Goal: Answer question/provide support: Ask a question

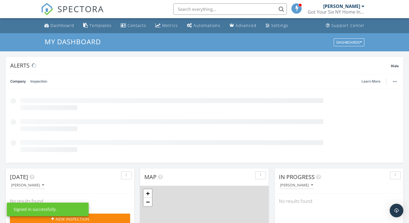
scroll to position [518, 410]
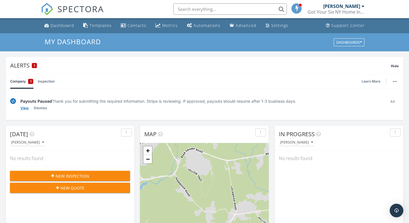
click at [24, 109] on link "View" at bounding box center [24, 108] width 8 height 6
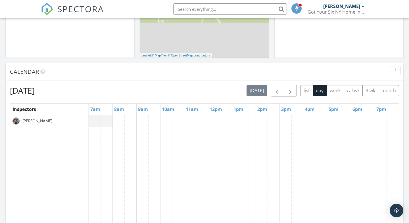
scroll to position [224, 0]
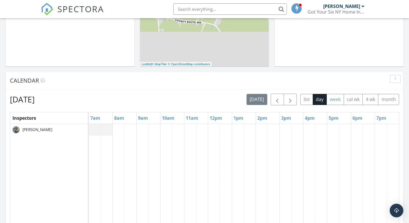
click at [338, 101] on button "week" at bounding box center [335, 99] width 17 height 11
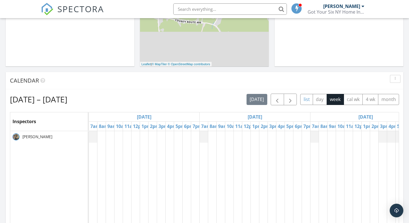
click at [305, 100] on button "list" at bounding box center [307, 99] width 13 height 11
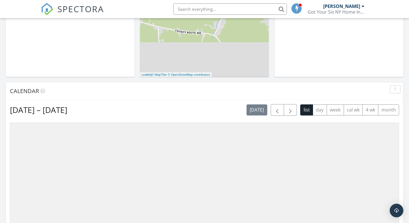
scroll to position [213, 0]
click at [323, 111] on button "day" at bounding box center [320, 110] width 14 height 11
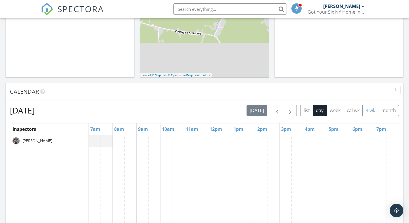
click at [371, 111] on button "4 wk" at bounding box center [371, 110] width 16 height 11
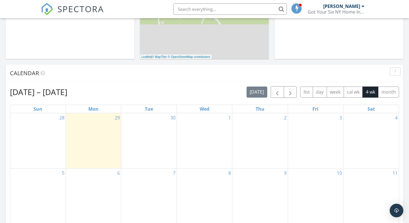
scroll to position [232, 0]
click at [389, 94] on button "month" at bounding box center [388, 91] width 21 height 11
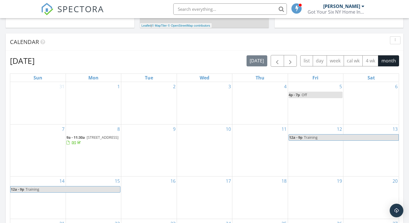
scroll to position [261, 0]
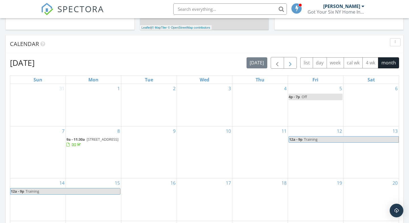
click at [292, 65] on span "button" at bounding box center [290, 63] width 7 height 7
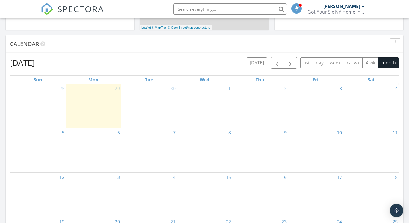
click at [357, 99] on div "4" at bounding box center [371, 106] width 55 height 44
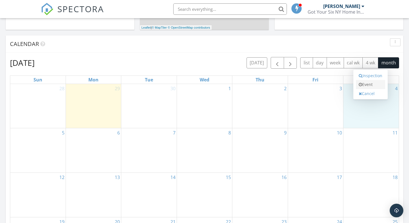
click at [367, 85] on link "Event" at bounding box center [370, 84] width 29 height 9
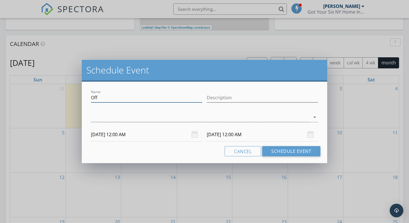
click at [125, 101] on input "Off" at bounding box center [146, 97] width 111 height 9
type input "O"
type input "[PERSON_NAME]"
click at [224, 93] on input "Description" at bounding box center [262, 97] width 111 height 9
click at [193, 134] on div "10/04/2025 12:00 AM" at bounding box center [146, 135] width 111 height 14
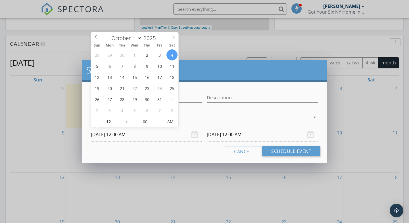
click at [124, 138] on input "10/04/2025 12:00 AM" at bounding box center [146, 135] width 111 height 14
type input "11"
type input "10/04/2025 11:00 PM"
click at [124, 124] on span at bounding box center [124, 125] width 4 height 6
type input "10"
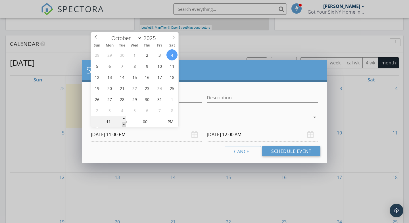
type input "10/04/2025 10:00 PM"
click at [124, 124] on span at bounding box center [124, 125] width 4 height 6
type input "09"
type input "10/04/2025 9:00 PM"
click at [124, 124] on span at bounding box center [124, 125] width 4 height 6
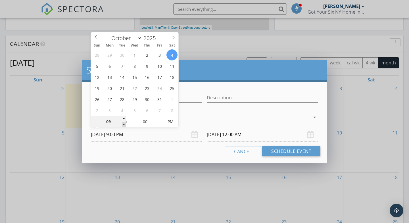
type input "08"
type input "10/04/2025 8:00 PM"
click at [124, 124] on span at bounding box center [124, 125] width 4 height 6
type input "10/05/2025 8:00 PM"
type input "07"
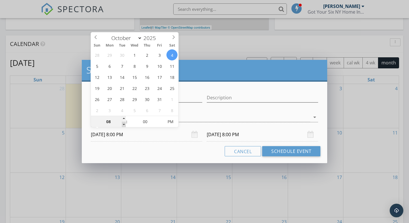
type input "10/04/2025 7:00 PM"
click at [124, 124] on span at bounding box center [124, 125] width 4 height 6
type input "10/05/2025 7:00 PM"
type input "10/04/2025 7:00 AM"
click at [226, 133] on input "10/05/2025 7:00 AM" at bounding box center [262, 135] width 111 height 14
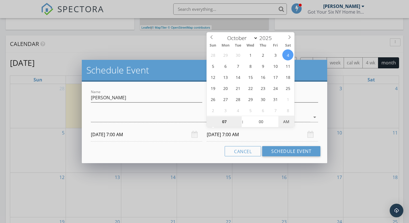
type input "10/04/2025 7:00 PM"
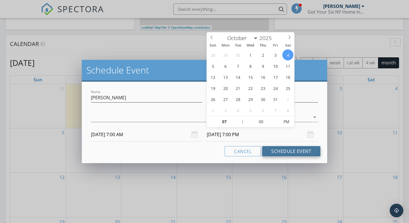
click at [283, 150] on button "Schedule Event" at bounding box center [291, 151] width 58 height 10
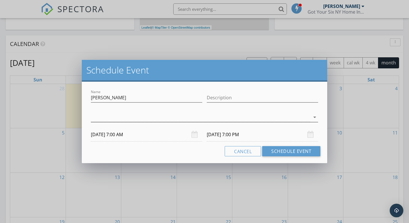
click at [101, 116] on div at bounding box center [201, 117] width 220 height 9
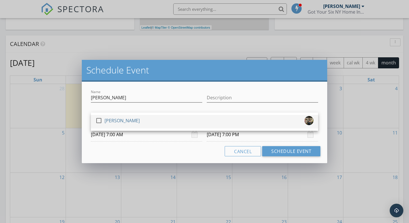
click at [102, 122] on icon "check_box_outline_blank" at bounding box center [99, 120] width 7 height 7
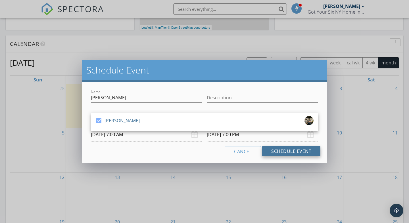
click at [280, 151] on button "Schedule Event" at bounding box center [291, 151] width 58 height 10
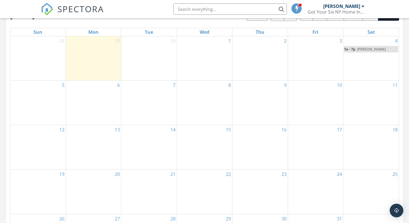
scroll to position [311, 0]
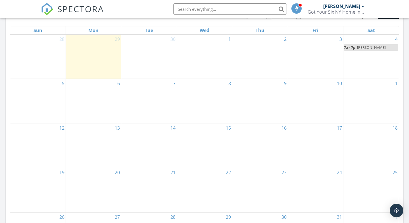
click at [258, 52] on div "2" at bounding box center [260, 57] width 55 height 44
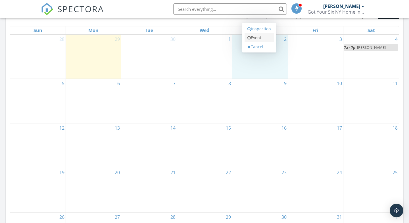
click at [259, 38] on link "Event" at bounding box center [259, 37] width 29 height 9
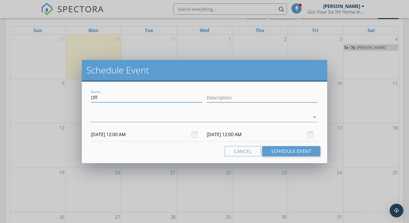
click at [102, 98] on input "Off" at bounding box center [146, 97] width 111 height 9
type input "O"
type input "[PERSON_NAME]"
click at [203, 115] on div at bounding box center [201, 117] width 220 height 9
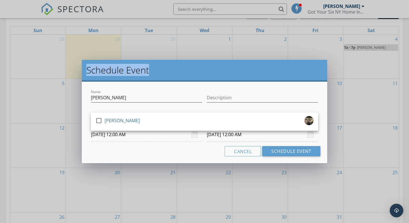
drag, startPoint x: 257, startPoint y: 75, endPoint x: 278, endPoint y: 45, distance: 36.9
click at [278, 44] on div "Schedule Event Name Andrew Description check_box_outline_blank Andrew Ballato a…" at bounding box center [204, 111] width 409 height 223
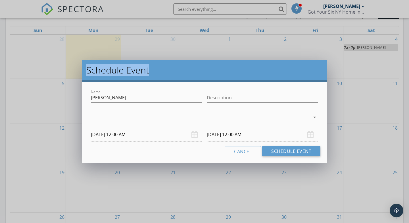
click at [116, 115] on div at bounding box center [201, 117] width 220 height 9
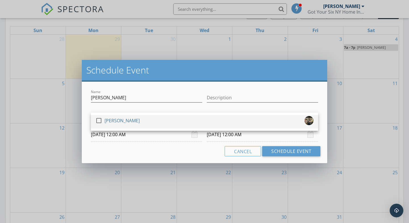
click at [102, 121] on icon "check_box_outline_blank" at bounding box center [99, 120] width 7 height 7
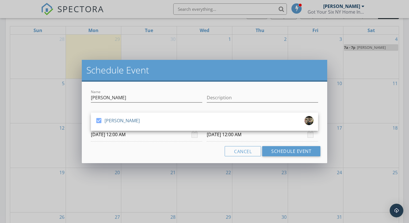
click at [151, 136] on input "10/02/2025 12:00 AM" at bounding box center [146, 135] width 111 height 14
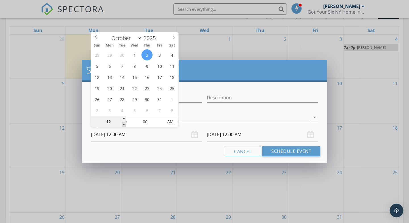
type input "11"
type input "10/02/2025 11:00 PM"
click at [123, 125] on span at bounding box center [124, 125] width 4 height 6
type input "10"
type input "10/02/2025 10:00 PM"
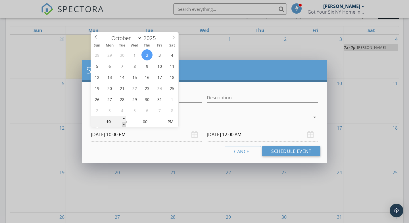
click at [123, 125] on span at bounding box center [124, 125] width 4 height 6
type input "09"
type input "10/02/2025 9:00 PM"
click at [123, 125] on span at bounding box center [124, 125] width 4 height 6
type input "08"
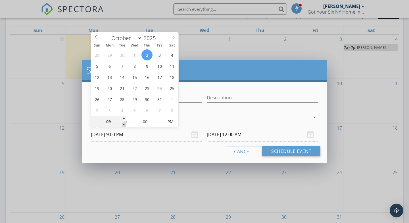
type input "10/02/2025 8:00 PM"
click at [123, 125] on span at bounding box center [124, 125] width 4 height 6
type input "08"
type input "10/03/2025 8:00 PM"
type input "10/02/2025 8:00 AM"
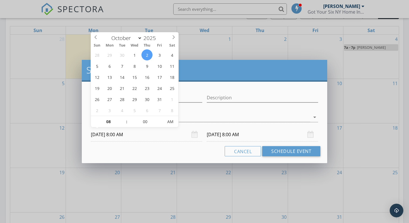
click at [221, 134] on input "10/03/2025 8:00 AM" at bounding box center [262, 135] width 111 height 14
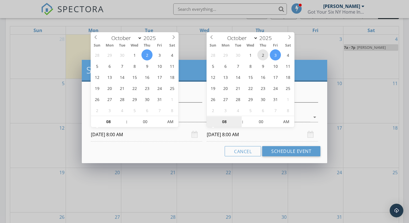
type input "10/02/2025 8:00 AM"
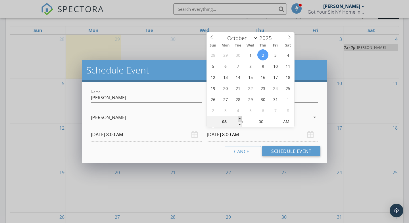
type input "09"
type input "10/02/2025 9:00 AM"
click at [239, 118] on span at bounding box center [240, 119] width 4 height 6
type input "10"
type input "10/02/2025 10:00 AM"
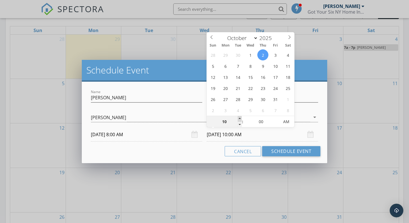
click at [239, 118] on span at bounding box center [240, 119] width 4 height 6
type input "11"
type input "10/02/2025 11:00 AM"
click at [239, 118] on span at bounding box center [240, 119] width 4 height 6
click at [282, 149] on button "Schedule Event" at bounding box center [291, 151] width 58 height 10
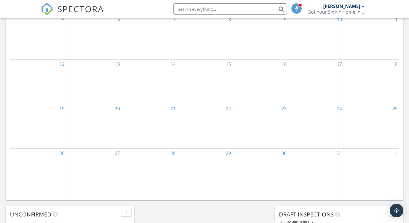
scroll to position [378, 0]
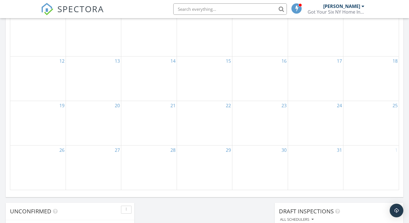
click at [262, 153] on div "30" at bounding box center [260, 168] width 55 height 44
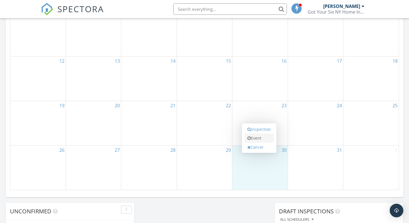
click at [257, 136] on link "Event" at bounding box center [259, 138] width 29 height 9
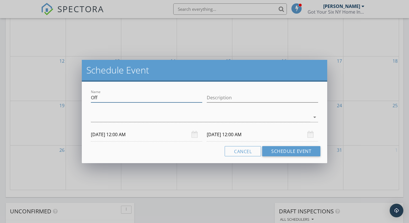
click at [114, 98] on input "Off" at bounding box center [146, 97] width 111 height 9
type input "O"
type input "a"
type input "[PERSON_NAME]"
click at [201, 112] on div "check_box_outline_blank Andrew Ballato arrow_drop_down" at bounding box center [204, 118] width 227 height 18
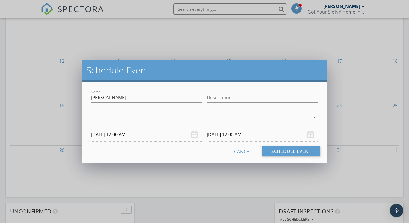
click at [142, 121] on div at bounding box center [201, 117] width 220 height 9
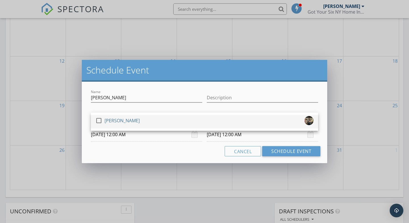
click at [102, 121] on icon "check_box_outline_blank" at bounding box center [99, 120] width 7 height 7
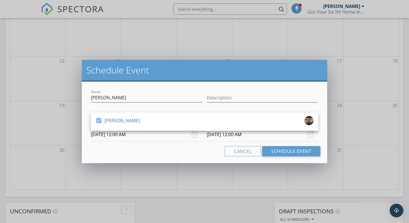
click at [153, 138] on input "10/30/2025 12:00 AM" at bounding box center [146, 135] width 111 height 14
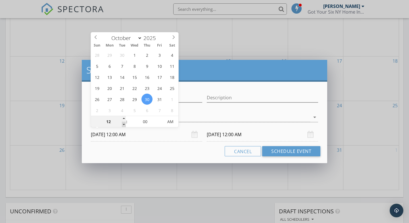
type input "11"
type input "10/30/2025 11:00 PM"
click at [123, 124] on span at bounding box center [124, 125] width 4 height 6
type input "10"
type input "10/30/2025 10:00 PM"
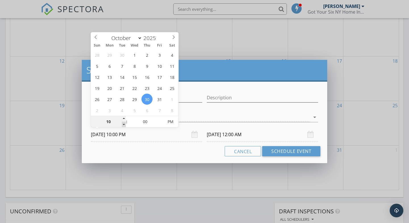
click at [123, 124] on span at bounding box center [124, 125] width 4 height 6
type input "10/31/2025 10:00 PM"
type input "09"
type input "10/30/2025 9:00 PM"
click at [123, 124] on span at bounding box center [124, 125] width 4 height 6
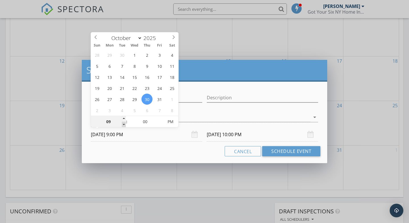
type input "10/31/2025 9:00 PM"
type input "10/30/2025 9:00 AM"
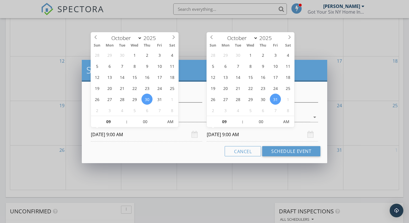
click at [217, 132] on input "10/31/2025 9:00 AM" at bounding box center [262, 135] width 111 height 14
type input "10/30/2025 9:00 AM"
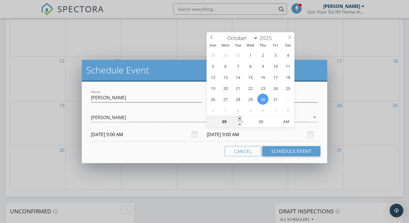
type input "10"
type input "10/30/2025 10:00 AM"
click at [239, 118] on span at bounding box center [240, 119] width 4 height 6
type input "11"
type input "10/30/2025 11:00 AM"
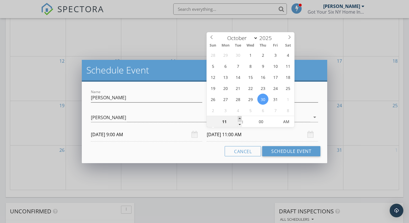
click at [239, 118] on span at bounding box center [240, 119] width 4 height 6
type input "12"
type input "10/30/2025 12:00 PM"
click at [239, 118] on span at bounding box center [240, 119] width 4 height 6
type input "01"
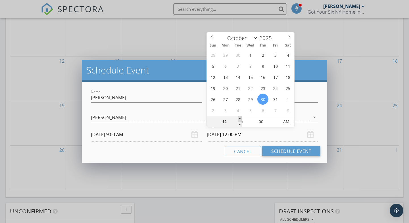
type input "10/30/2025 1:00 PM"
click at [239, 118] on span at bounding box center [240, 119] width 4 height 6
type input "02"
type input "10/30/2025 2:00 PM"
click at [239, 118] on span at bounding box center [240, 119] width 4 height 6
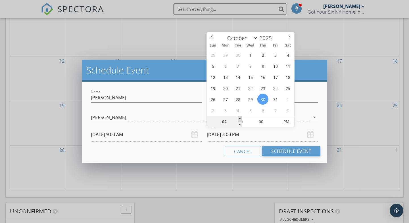
type input "03"
type input "10/30/2025 3:00 PM"
click at [239, 118] on span at bounding box center [240, 119] width 4 height 6
type input "05"
type input "10/30/2025 3:05 PM"
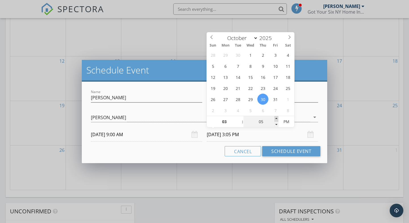
click at [276, 118] on span at bounding box center [277, 119] width 4 height 6
type input "10"
type input "10/30/2025 3:10 PM"
click at [276, 118] on span at bounding box center [277, 119] width 4 height 6
type input "15"
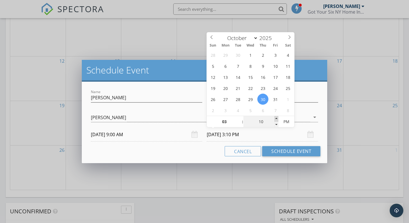
type input "10/30/2025 3:15 PM"
click at [276, 118] on span at bounding box center [277, 119] width 4 height 6
type input "20"
type input "10/30/2025 3:20 PM"
click at [276, 118] on span at bounding box center [277, 119] width 4 height 6
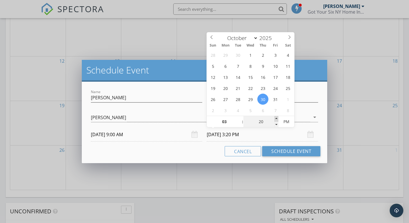
type input "25"
type input "10/30/2025 3:25 PM"
click at [276, 118] on span at bounding box center [277, 119] width 4 height 6
type input "30"
type input "10/30/2025 3:30 PM"
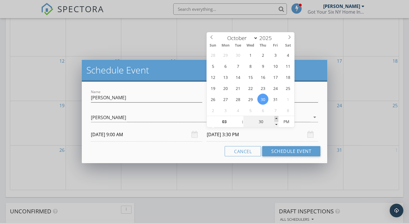
click at [276, 118] on span at bounding box center [277, 119] width 4 height 6
type input "35"
type input "10/30/2025 3:35 PM"
click at [276, 118] on span at bounding box center [277, 119] width 4 height 6
type input "30"
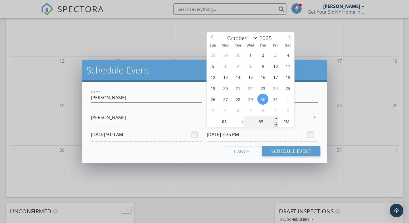
type input "10/30/2025 3:30 PM"
click at [277, 123] on span at bounding box center [277, 125] width 4 height 6
click at [281, 150] on button "Schedule Event" at bounding box center [291, 151] width 58 height 10
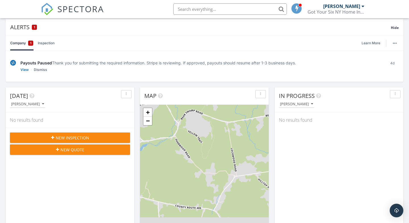
scroll to position [0, 0]
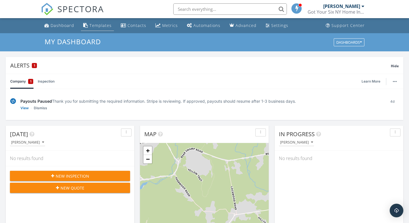
click at [96, 26] on div "Templates" at bounding box center [101, 25] width 22 height 5
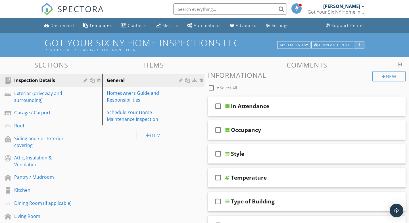
click at [359, 43] on button "button" at bounding box center [359, 45] width 11 height 8
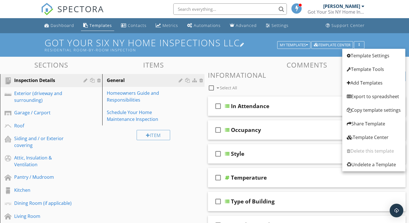
click at [259, 45] on h1 "Got Your Six NY Home Inspections LLC Residential Room-by-Room Inspection" at bounding box center [205, 45] width 320 height 15
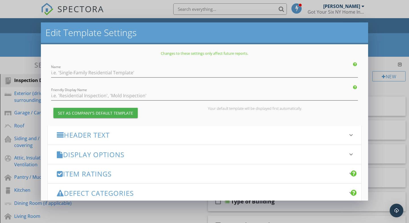
type input "Got Your Six NY Home Inspections LLC"
type input "Residential Room-by-Room Inspection"
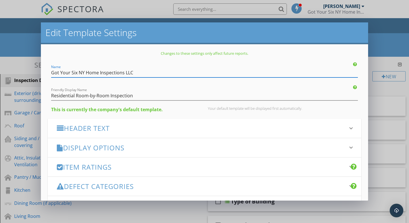
click at [13, 45] on div "Edit Template Settings Changes to these settings only affect future reports. Na…" at bounding box center [204, 111] width 409 height 223
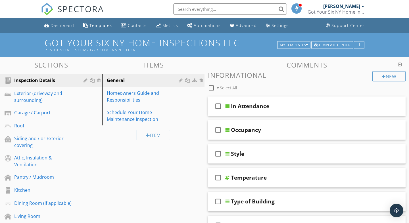
click at [198, 25] on div "Automations" at bounding box center [207, 25] width 27 height 5
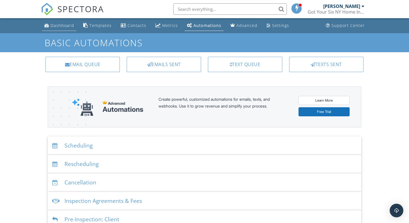
click at [59, 24] on div "Dashboard" at bounding box center [63, 25] width 24 height 5
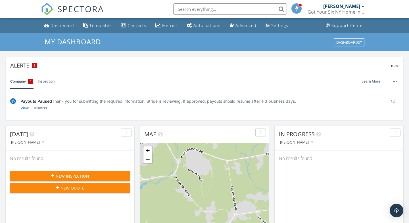
click at [371, 81] on link "Learn More" at bounding box center [373, 82] width 22 height 6
click at [395, 82] on img "button" at bounding box center [395, 81] width 4 height 1
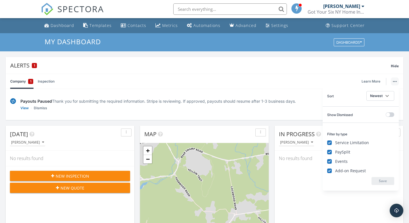
click at [322, 191] on div "In Progress Andrew Ballato No results found" at bounding box center [339, 208] width 129 height 165
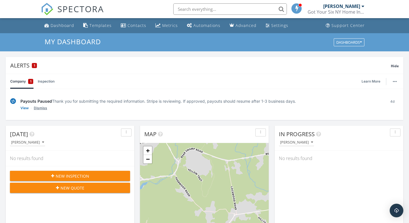
click at [38, 108] on link "Dismiss" at bounding box center [40, 108] width 13 height 6
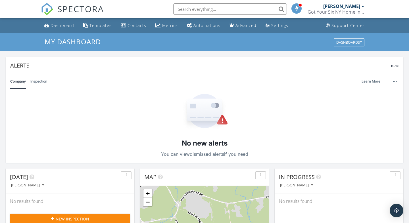
click at [101, 126] on div "No new alerts You can view dismissed alerts if you need" at bounding box center [205, 126] width 398 height 74
click at [38, 82] on link "Inspection" at bounding box center [38, 81] width 17 height 15
click at [58, 26] on div "Dashboard" at bounding box center [63, 25] width 24 height 5
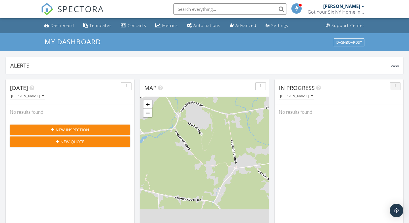
click at [396, 88] on icon "button" at bounding box center [395, 86] width 1 height 4
click at [392, 101] on div "Refresh" at bounding box center [390, 99] width 20 height 7
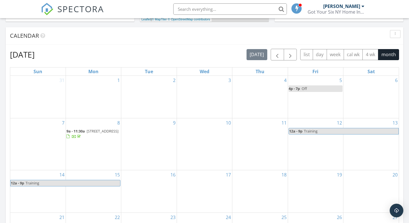
scroll to position [224, 0]
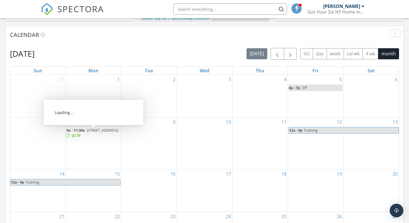
click at [91, 133] on span "[STREET_ADDRESS]" at bounding box center [103, 130] width 32 height 5
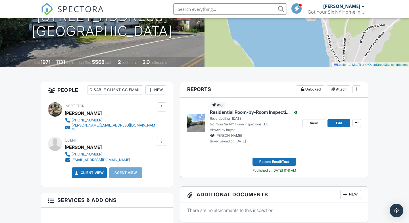
scroll to position [83, 0]
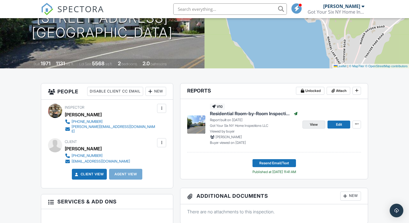
click at [310, 124] on span "View" at bounding box center [314, 125] width 8 height 6
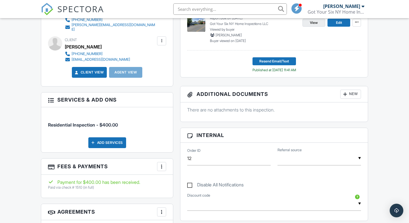
scroll to position [0, 0]
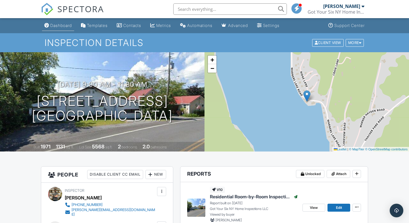
click at [53, 25] on div "Dashboard" at bounding box center [61, 25] width 22 height 5
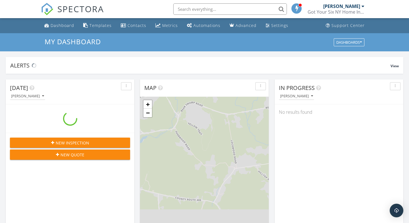
scroll to position [518, 410]
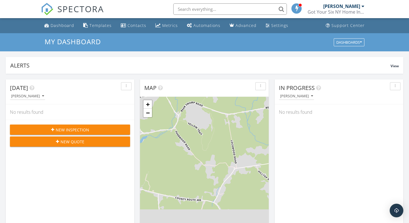
click at [299, 7] on span at bounding box center [297, 8] width 6 height 5
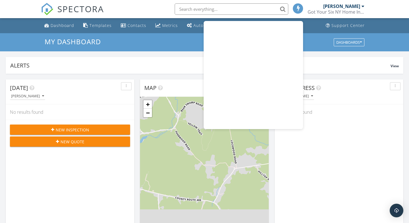
click at [344, 90] on div "In Progress" at bounding box center [335, 88] width 112 height 9
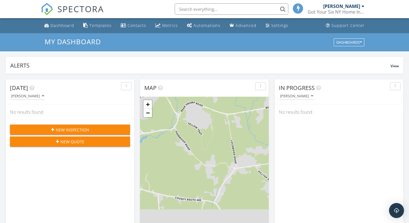
click at [398, 207] on div "Open Intercom Messenger" at bounding box center [397, 211] width 15 height 15
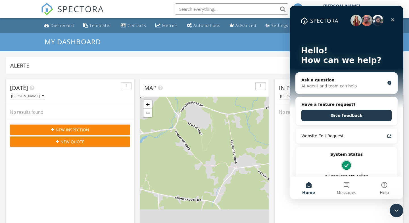
scroll to position [0, 0]
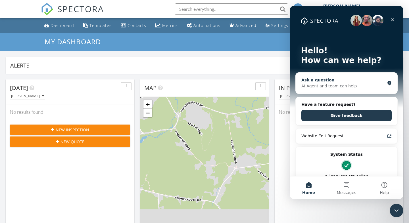
click at [328, 85] on div "AI Agent and team can help" at bounding box center [344, 86] width 84 height 6
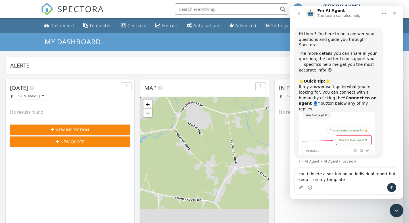
type textarea "can I delete a section on an individual report but keep it on my template?"
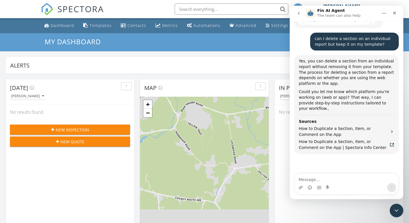
scroll to position [149, 0]
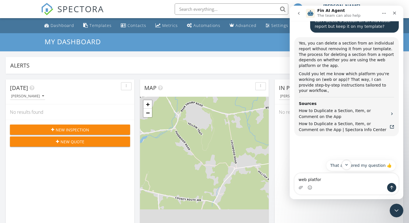
type textarea "web platform"
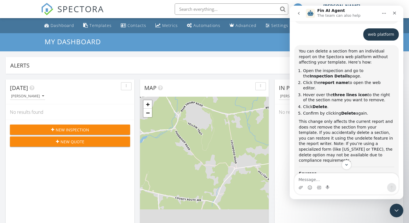
scroll to position [262, 0]
